Goal: Find specific page/section: Find specific page/section

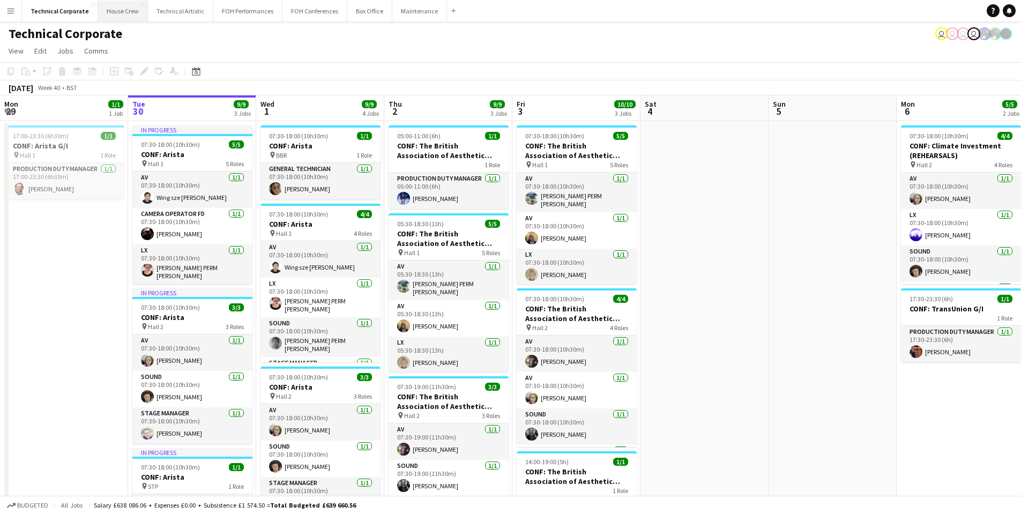
click at [110, 18] on button "House Crew Close" at bounding box center [123, 11] width 50 height 21
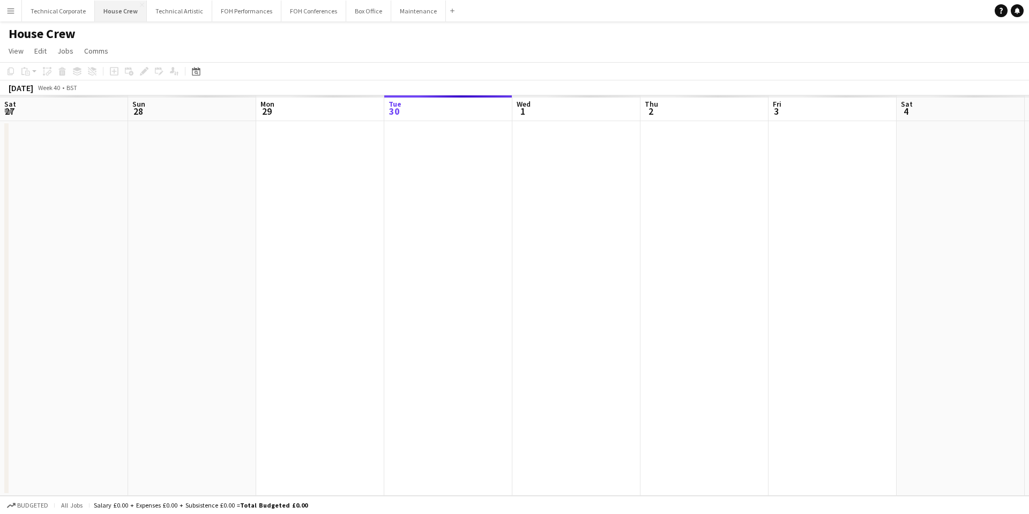
scroll to position [0, 256]
